Goal: Information Seeking & Learning: Understand process/instructions

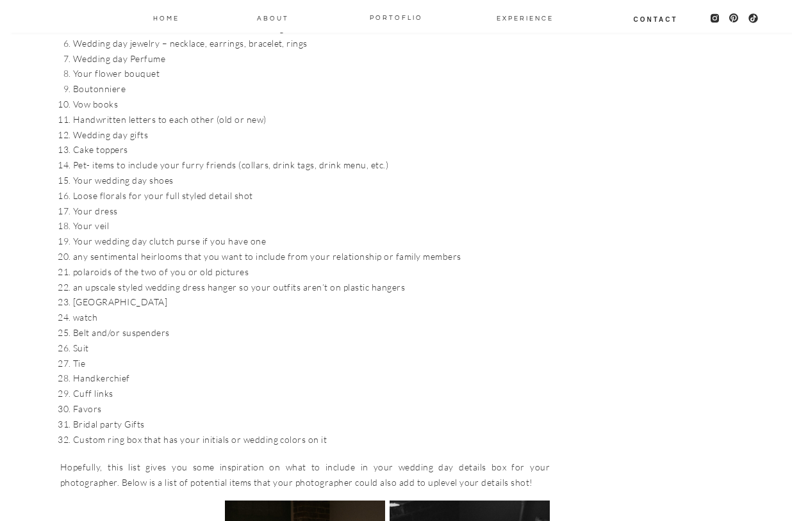
scroll to position [1512, 0]
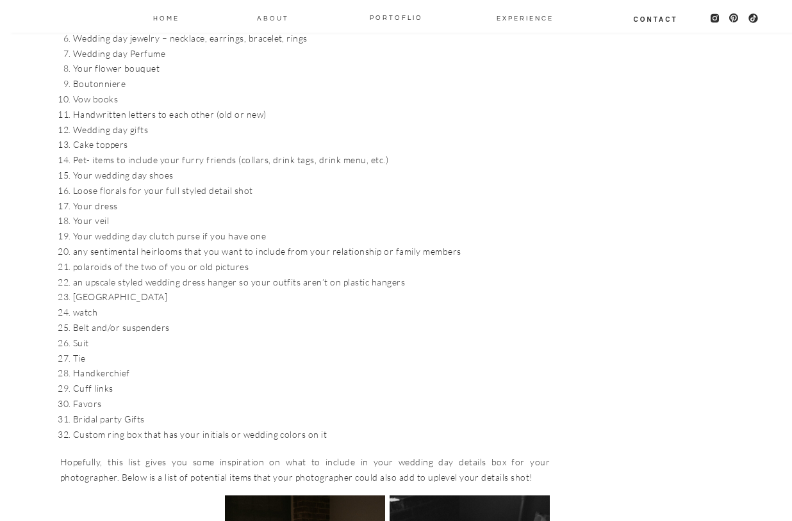
click at [207, 229] on li "Your wedding day clutch purse if you have one" at bounding box center [311, 236] width 476 height 15
click at [199, 244] on li "any sentimental heirlooms that you want to include from your relationship or fa…" at bounding box center [311, 251] width 476 height 15
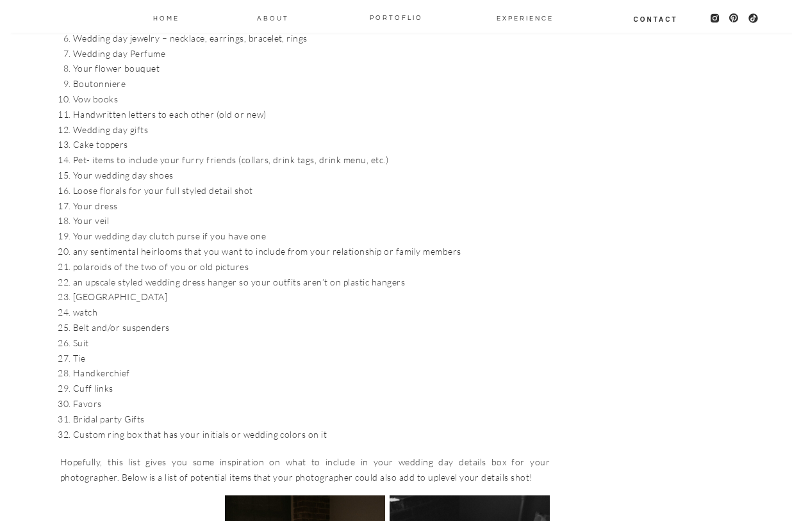
click at [199, 244] on li "any sentimental heirlooms that you want to include from your relationship or fa…" at bounding box center [311, 251] width 476 height 15
click at [204, 244] on li "any sentimental heirlooms that you want to include from your relationship or fa…" at bounding box center [311, 251] width 476 height 15
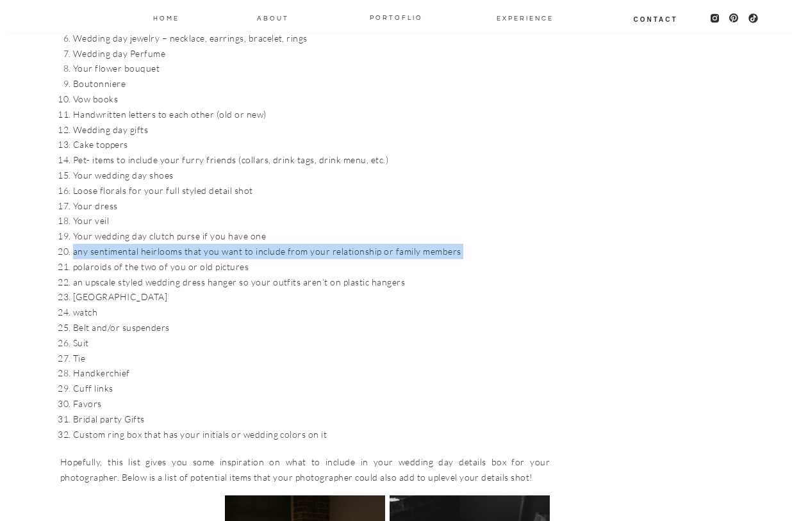
click at [204, 244] on li "any sentimental heirlooms that you want to include from your relationship or fa…" at bounding box center [311, 251] width 476 height 15
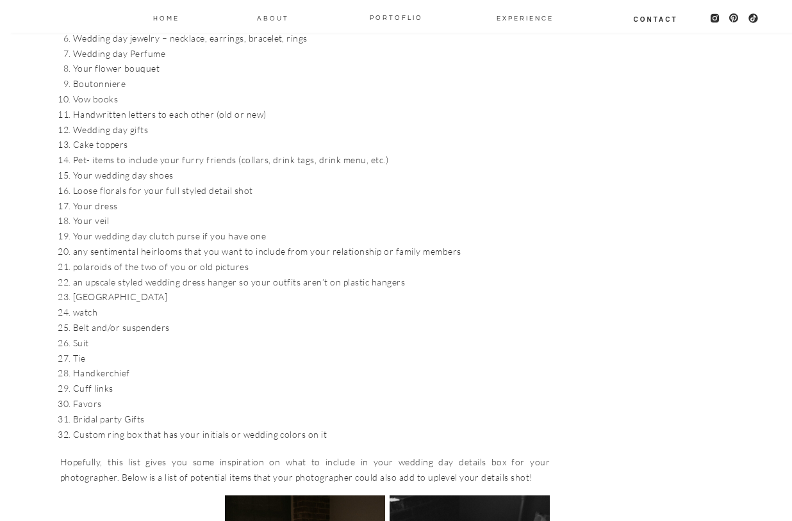
click at [206, 229] on li "Your wedding day clutch purse if you have one" at bounding box center [311, 236] width 476 height 15
click at [204, 244] on li "any sentimental heirlooms that you want to include from your relationship or fa…" at bounding box center [311, 251] width 476 height 15
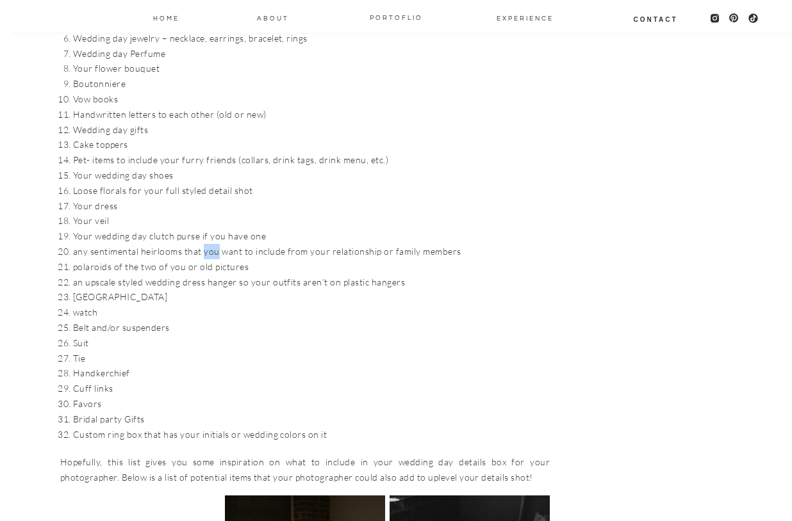
click at [204, 244] on li "any sentimental heirlooms that you want to include from your relationship or fa…" at bounding box center [311, 251] width 476 height 15
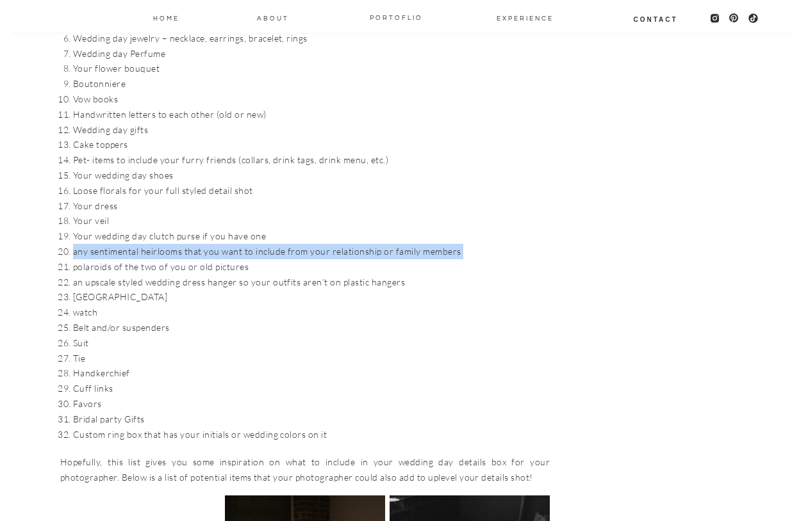
click at [204, 244] on li "any sentimental heirlooms that you want to include from your relationship or fa…" at bounding box center [311, 251] width 476 height 15
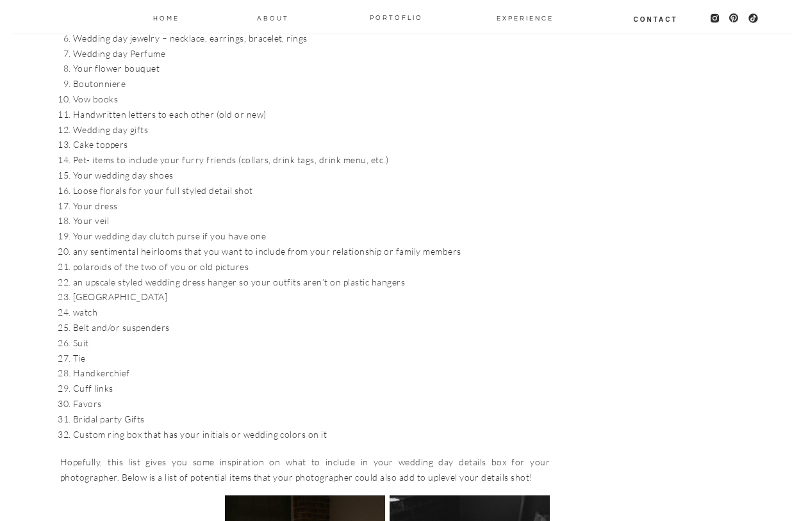
click at [202, 259] on li "polaroids of the two of you or old pictures" at bounding box center [311, 266] width 476 height 15
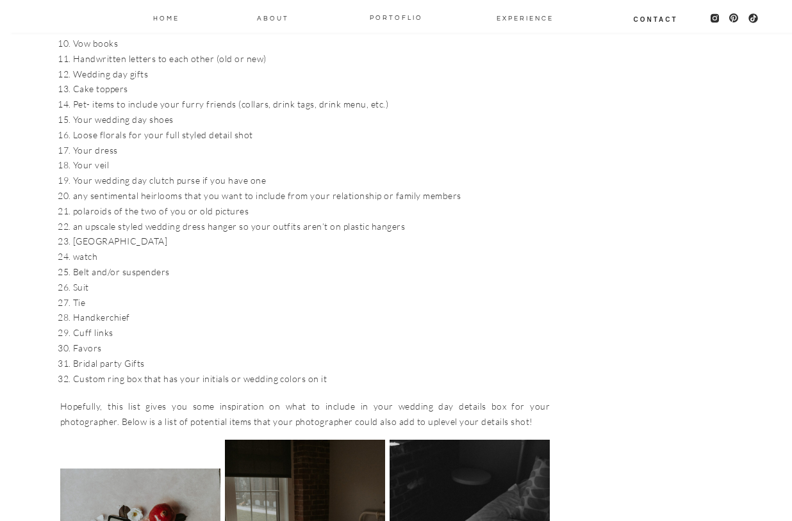
scroll to position [1569, 0]
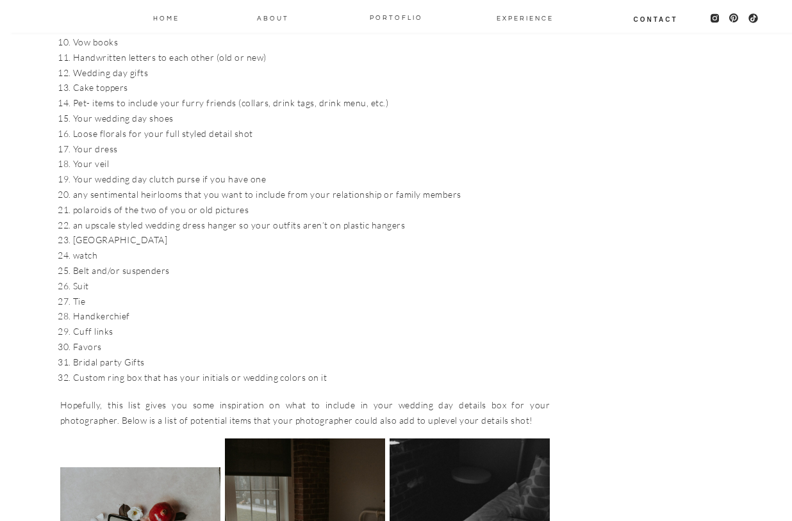
click at [164, 202] on li "polaroids of the two of you or old pictures" at bounding box center [311, 209] width 476 height 15
click at [164, 232] on li "[GEOGRAPHIC_DATA]" at bounding box center [311, 239] width 476 height 15
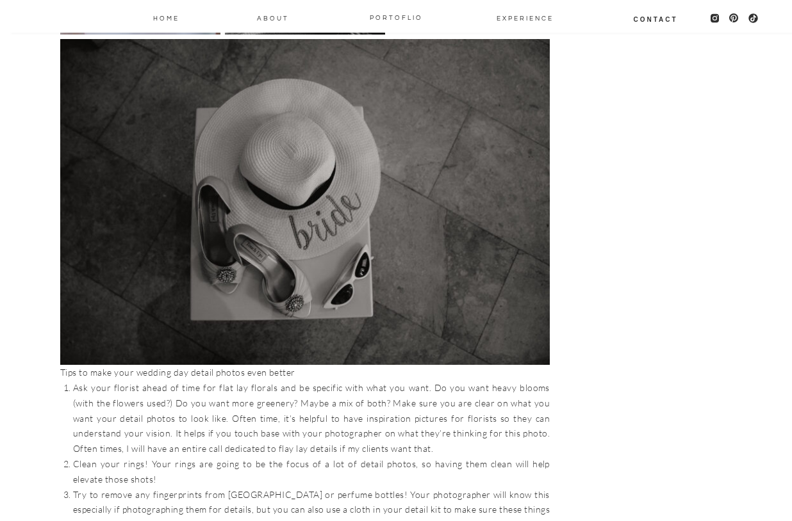
scroll to position [3188, 0]
